Goal: Transaction & Acquisition: Purchase product/service

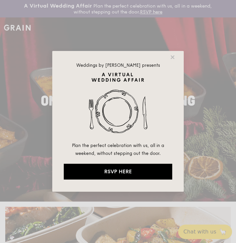
click at [176, 56] on div "Weddings by [PERSON_NAME] presents Plan the perfect celebration with us, all in…" at bounding box center [118, 121] width 132 height 141
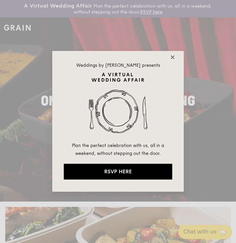
click at [173, 59] on icon at bounding box center [173, 57] width 6 height 6
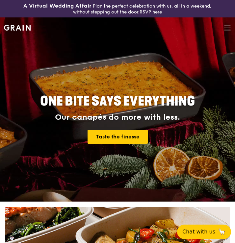
click at [222, 30] on div "Grain logo Meals On Demand Weddings Catering Why Grain Contact us" at bounding box center [117, 28] width 227 height 22
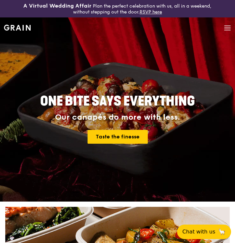
click at [223, 28] on div "Grain logo Meals On Demand Weddings Catering Why Grain Contact us" at bounding box center [117, 28] width 227 height 22
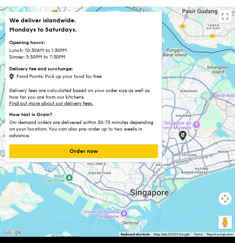
scroll to position [33, 0]
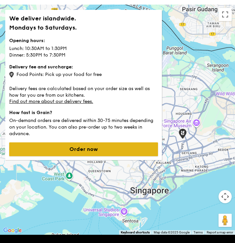
click at [108, 147] on button "Order now" at bounding box center [83, 150] width 149 height 14
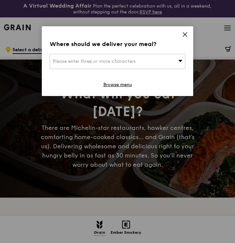
click at [149, 64] on div "Please enter three or more characters" at bounding box center [118, 61] width 136 height 15
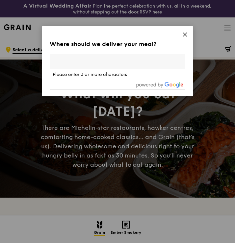
click at [125, 75] on li "Please enter 3 or more characters" at bounding box center [117, 75] width 135 height 12
click at [113, 81] on div at bounding box center [117, 85] width 135 height 9
click at [137, 57] on input "search" at bounding box center [117, 61] width 135 height 14
click at [142, 41] on div "Where should we deliver your meal?" at bounding box center [118, 43] width 136 height 9
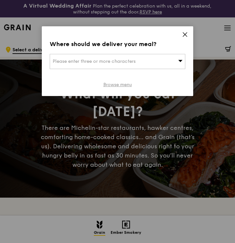
click at [124, 87] on link "Browse menu" at bounding box center [117, 85] width 29 height 7
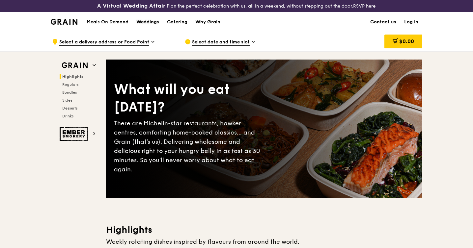
click at [143, 22] on div "Weddings" at bounding box center [147, 22] width 23 height 20
